Goal: Check status

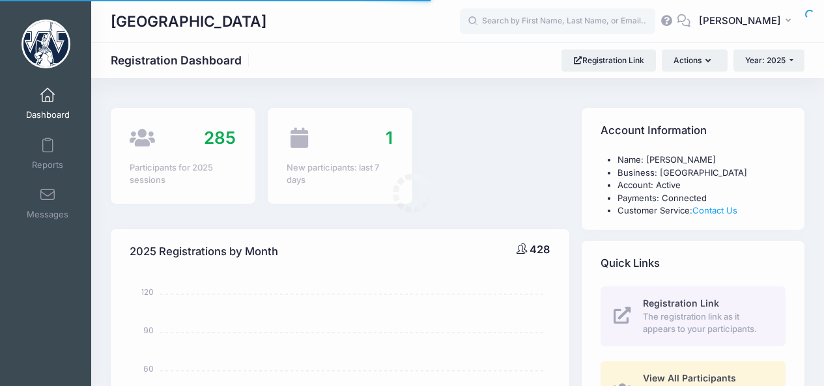
select select
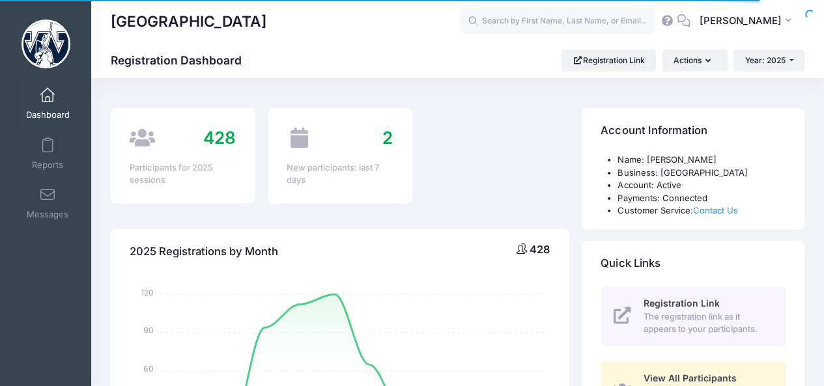
click at [54, 101] on link "Dashboard" at bounding box center [48, 104] width 62 height 46
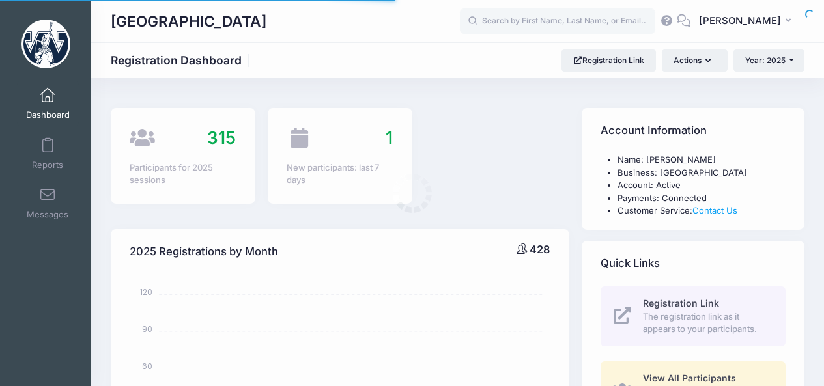
select select
